Goal: Transaction & Acquisition: Download file/media

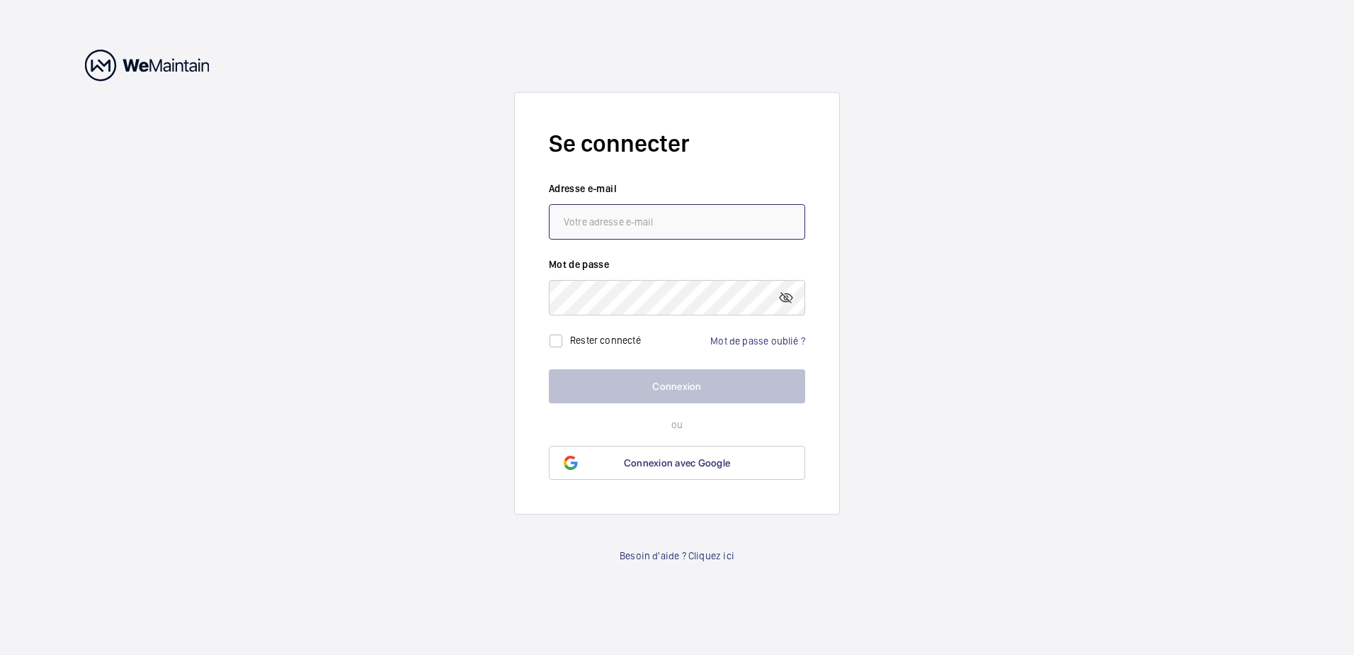
click at [684, 222] on input "email" at bounding box center [677, 221] width 256 height 35
click at [745, 222] on input "muriel.lempereur@smurfitwestrock.fr" at bounding box center [677, 221] width 256 height 35
click at [718, 219] on input "muriel.lempereur@smurfitwestrock.fr" at bounding box center [677, 221] width 256 height 35
type input "muriel.lempereur@smurfitkappa.fr"
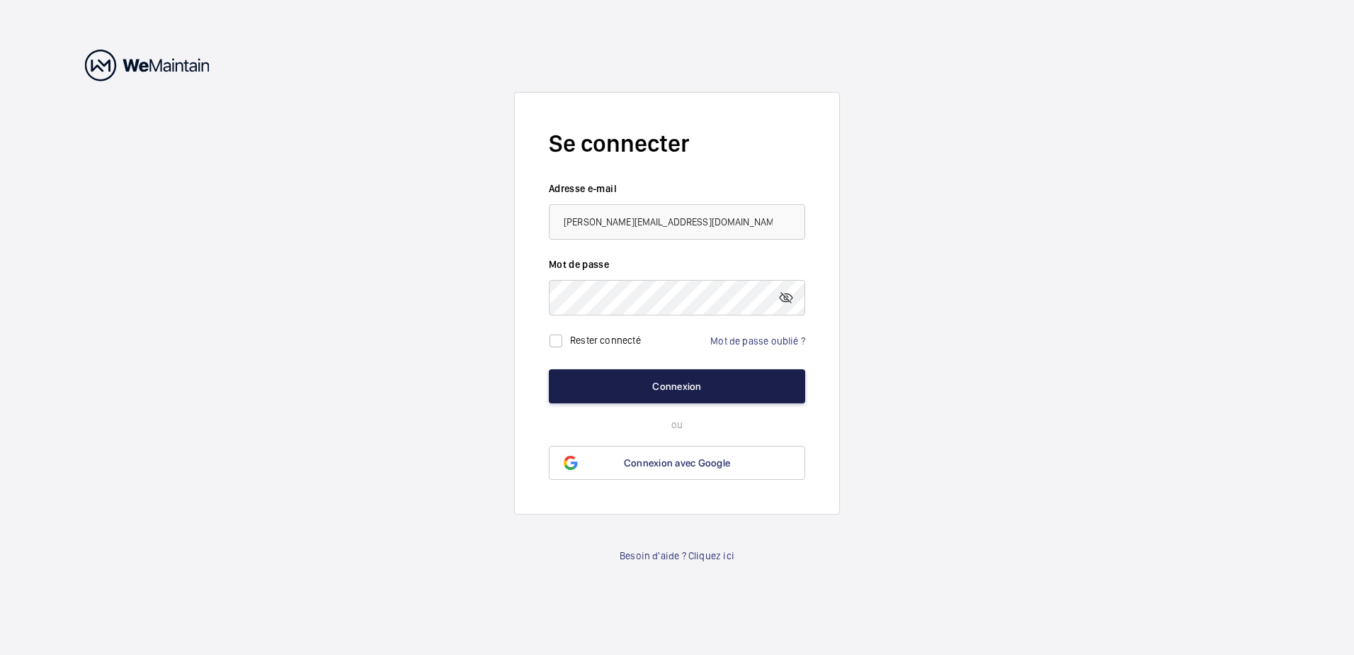
click at [675, 390] on button "Connexion" at bounding box center [677, 386] width 256 height 34
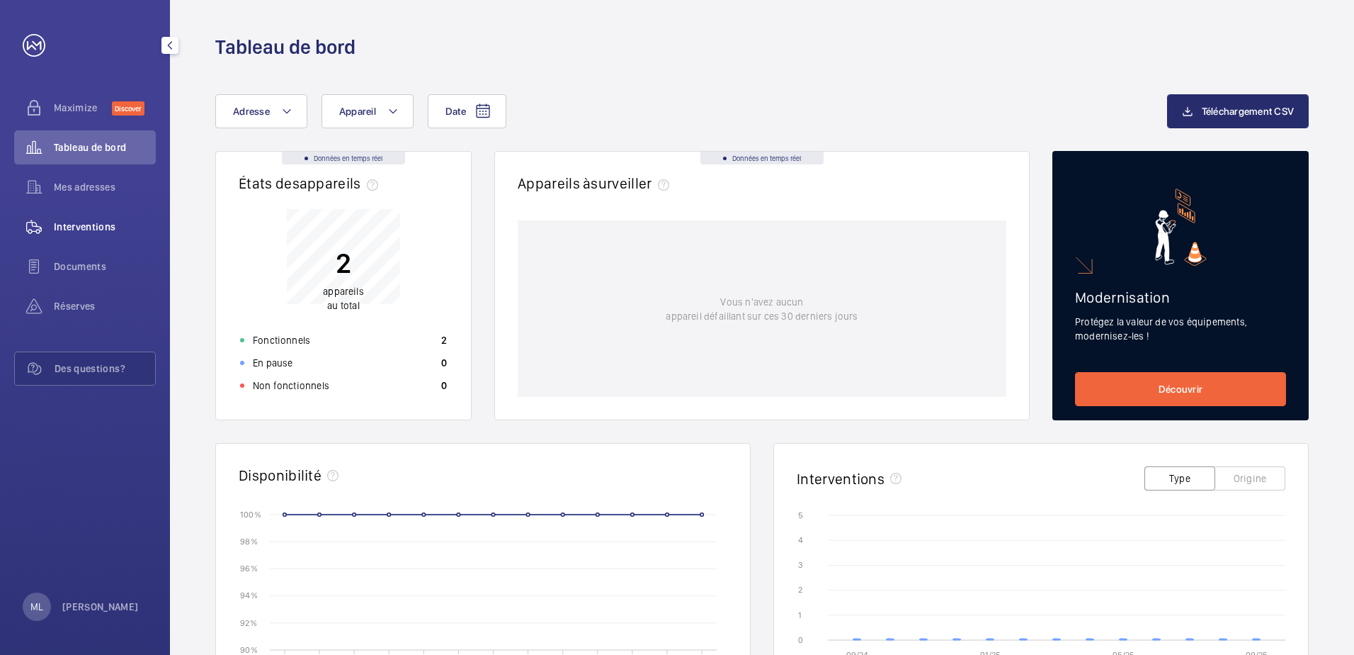
click at [75, 232] on span "Interventions" at bounding box center [105, 227] width 102 height 14
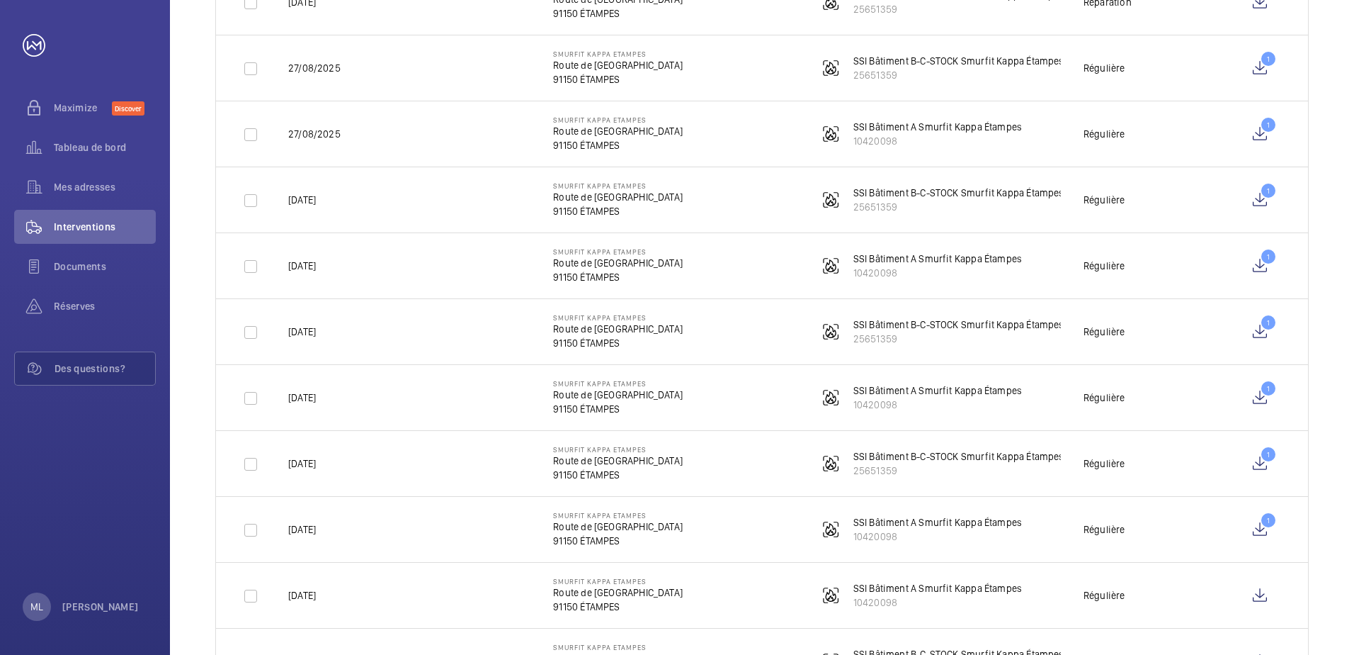
scroll to position [293, 0]
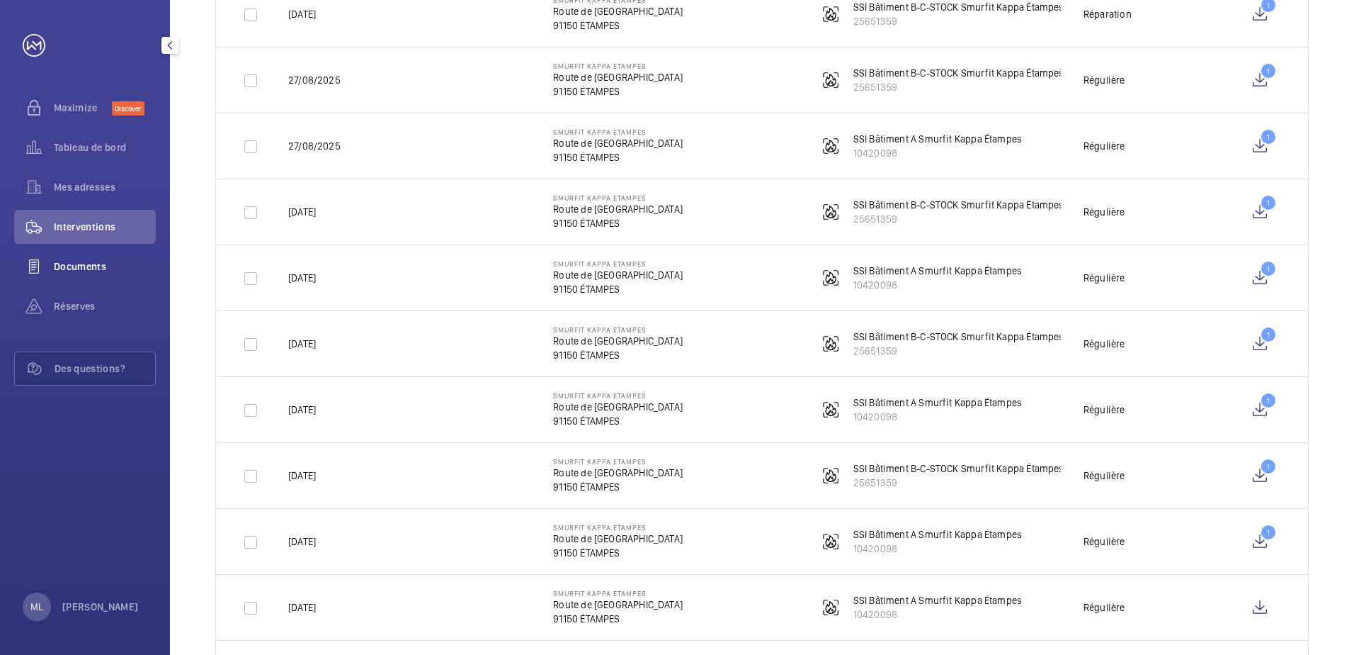
click at [77, 267] on span "Documents" at bounding box center [105, 266] width 102 height 14
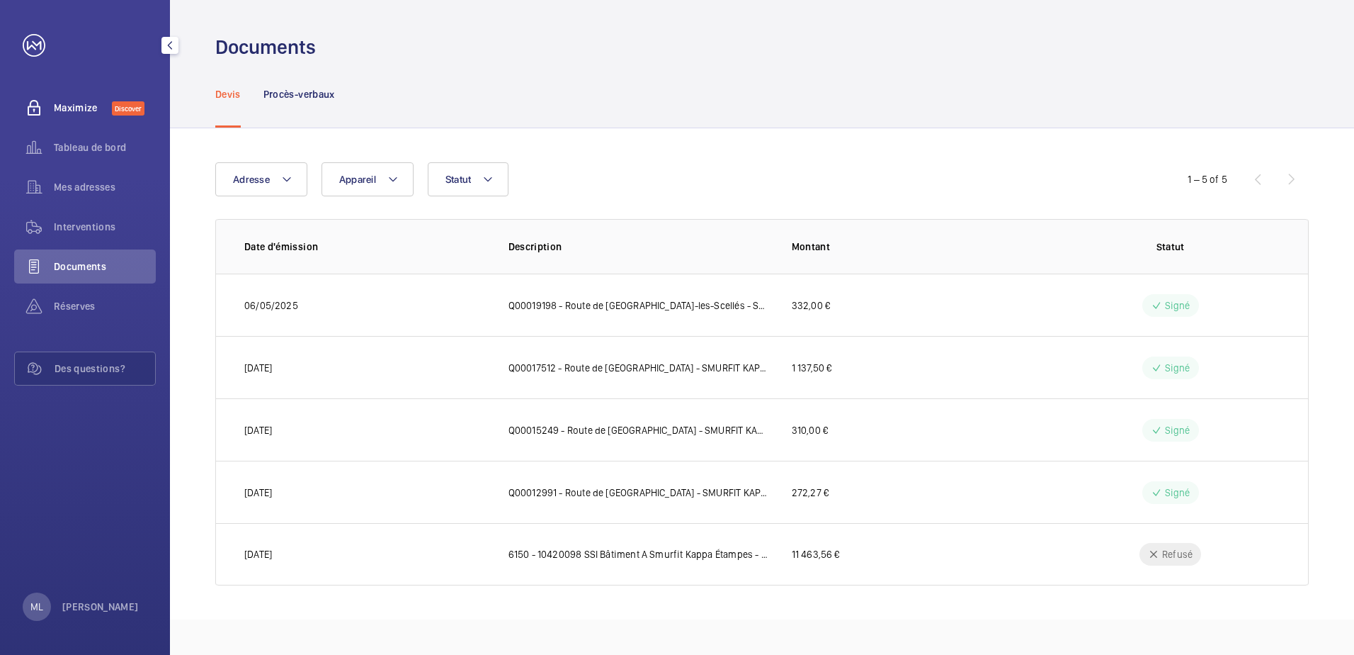
click at [120, 110] on span "Discover" at bounding box center [128, 108] width 33 height 14
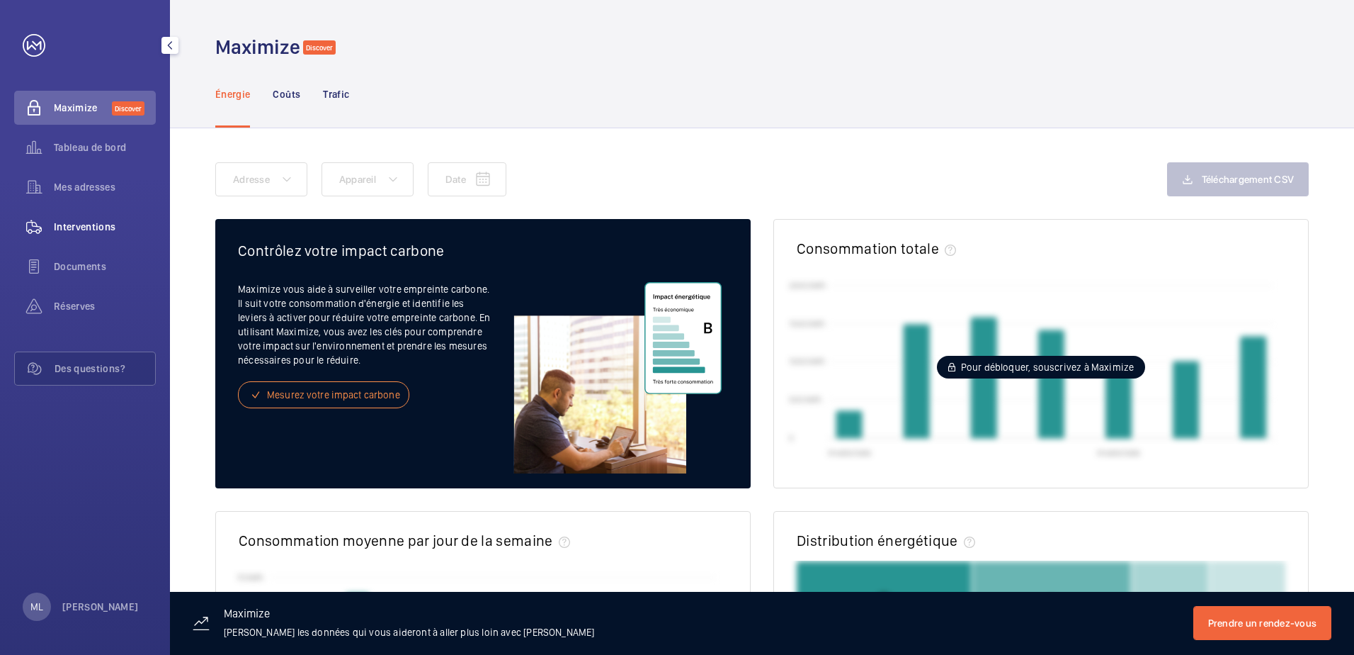
click at [76, 232] on span "Interventions" at bounding box center [105, 227] width 102 height 14
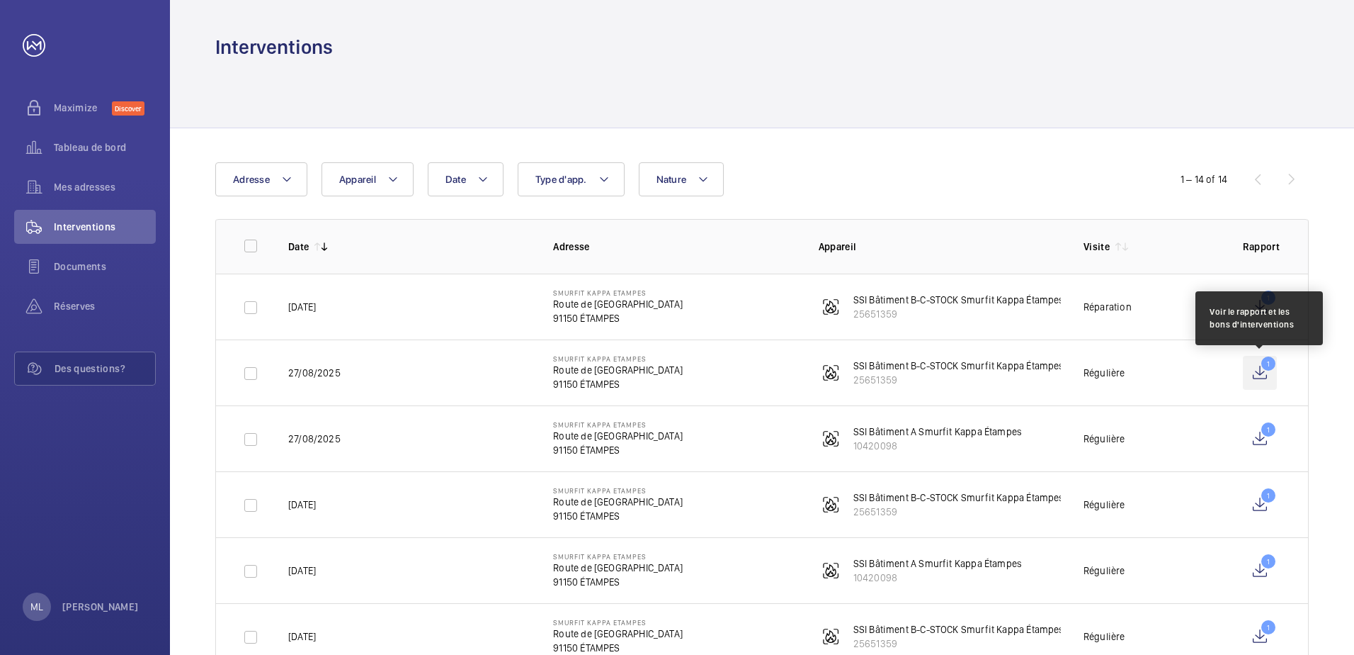
click at [1259, 378] on wm-front-icon-button "1" at bounding box center [1260, 373] width 34 height 34
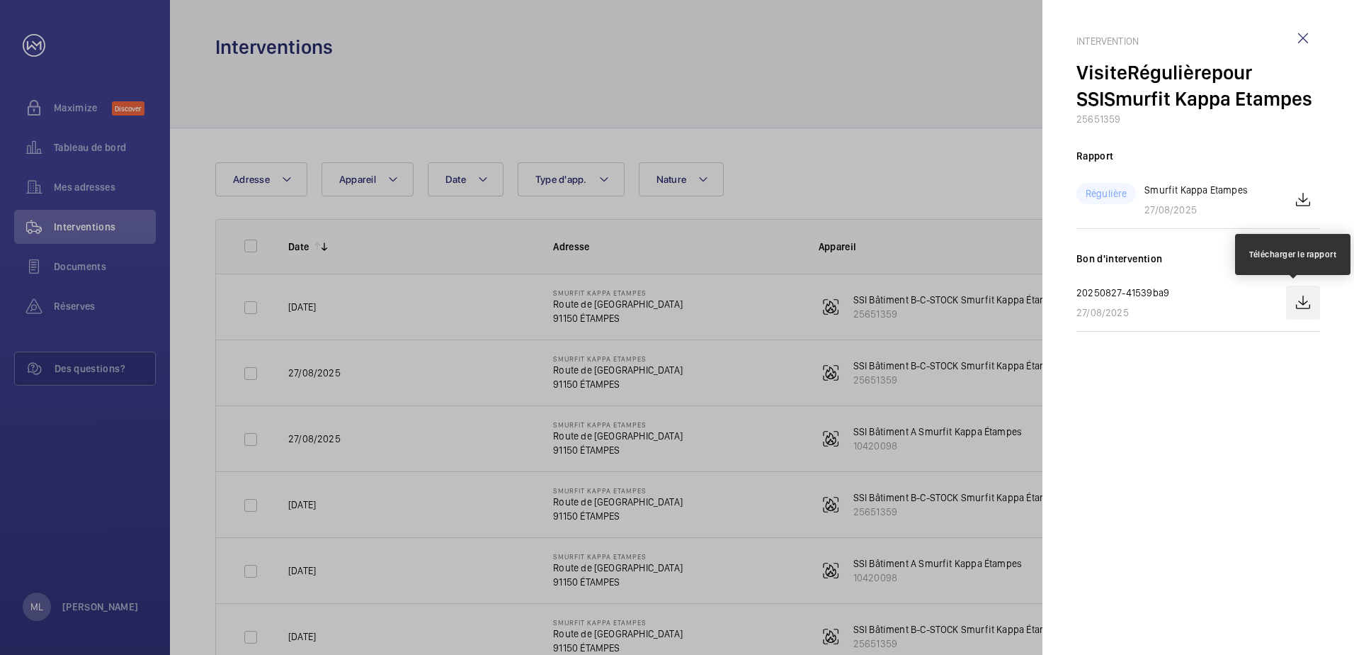
click at [1305, 305] on wm-front-icon-button at bounding box center [1303, 302] width 34 height 34
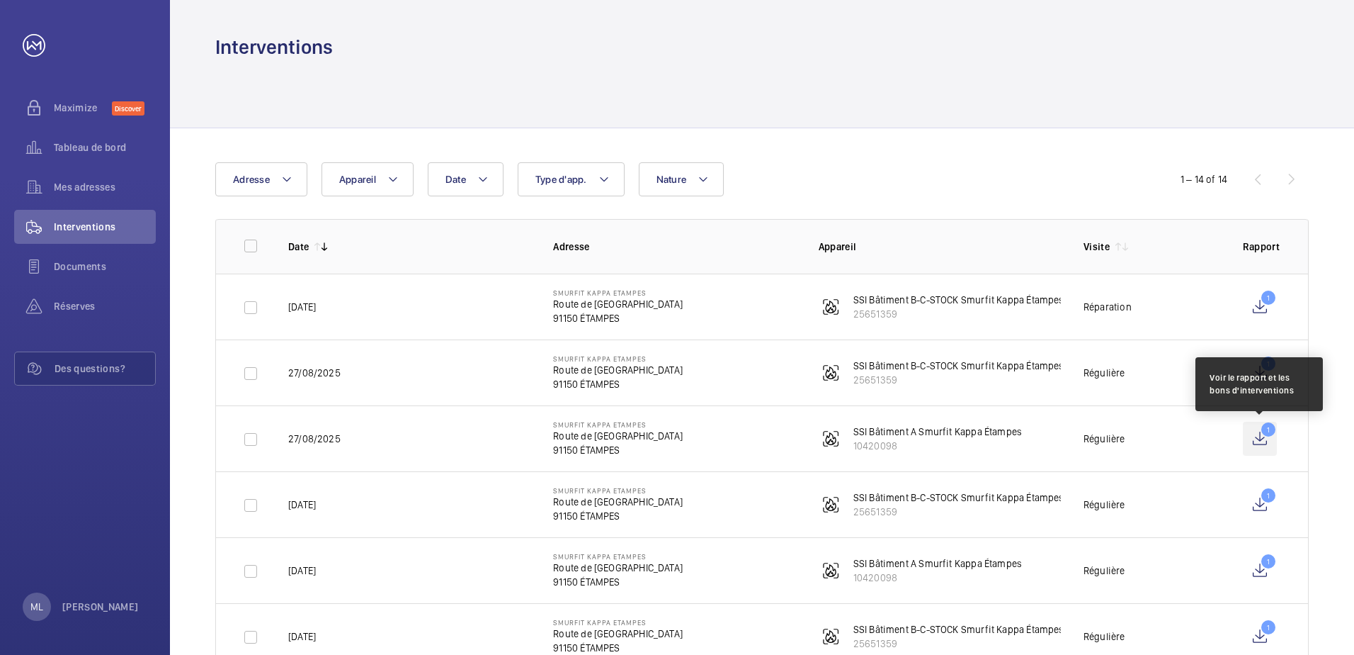
click at [1257, 441] on wm-front-icon-button "1" at bounding box center [1260, 438] width 34 height 34
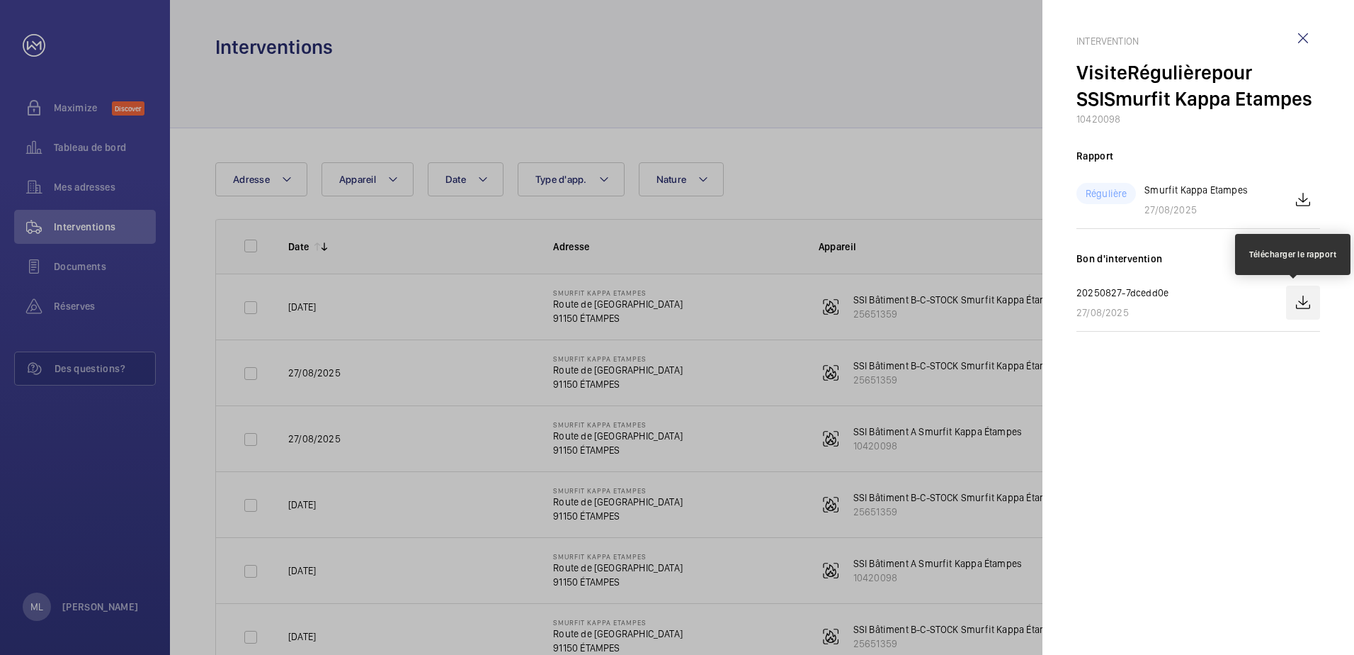
click at [1295, 301] on wm-front-icon-button at bounding box center [1303, 302] width 34 height 34
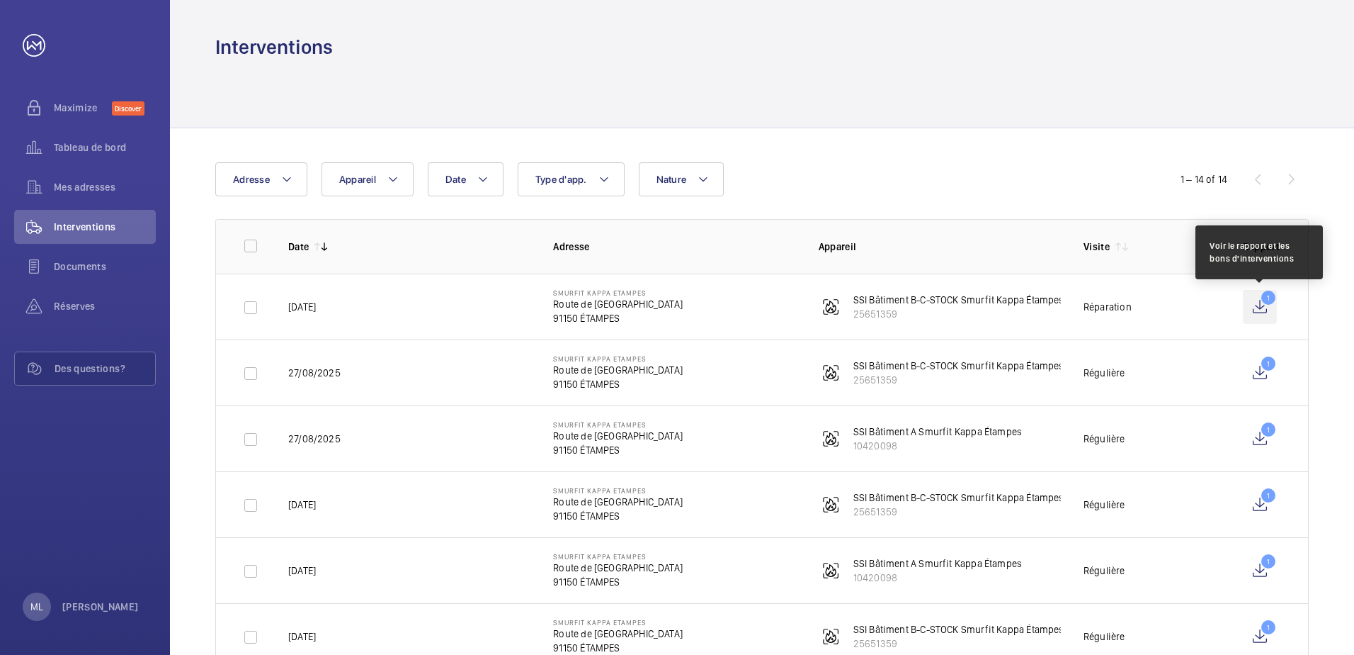
click at [1264, 310] on wm-front-icon-button "1" at bounding box center [1260, 307] width 34 height 34
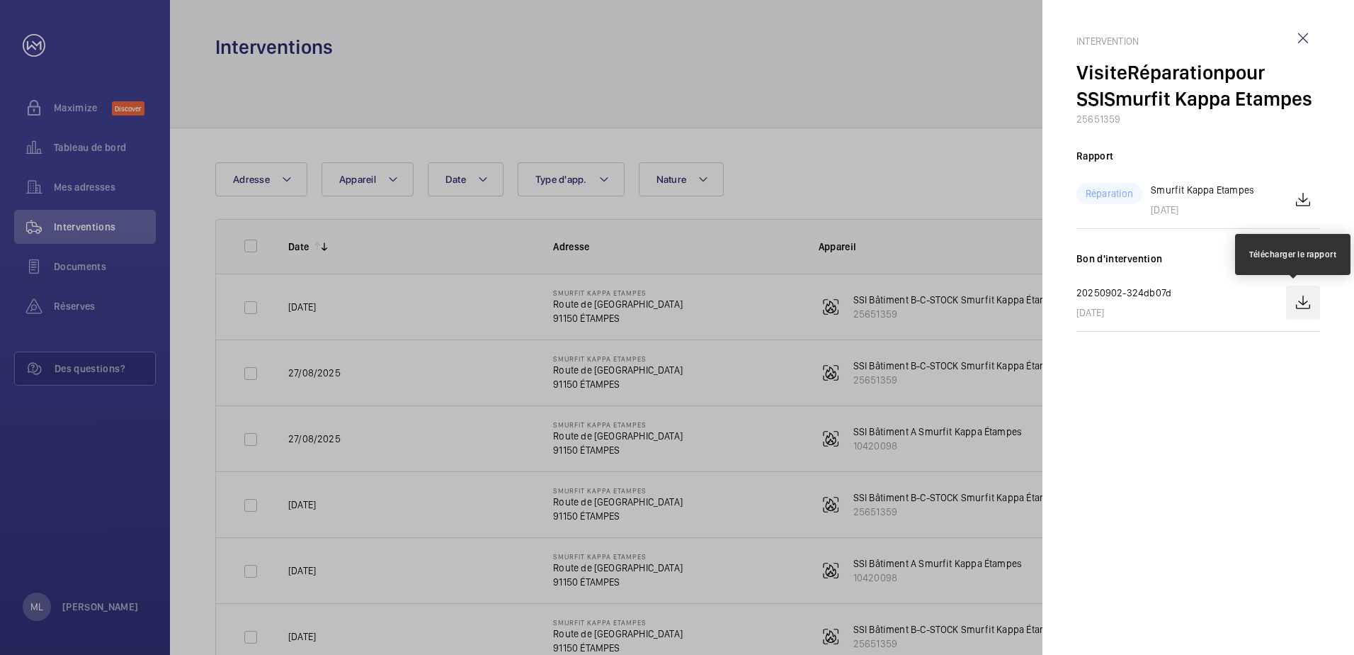
click at [1307, 304] on wm-front-icon-button at bounding box center [1303, 302] width 34 height 34
